Goal: Complete application form

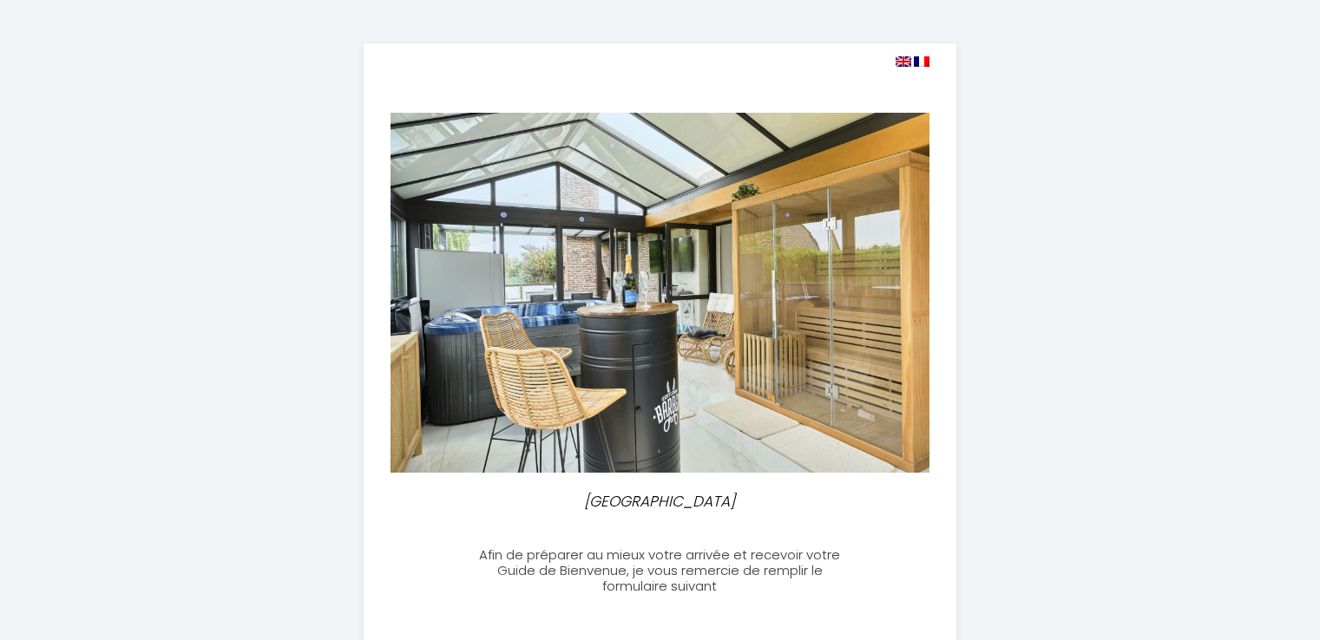
select select
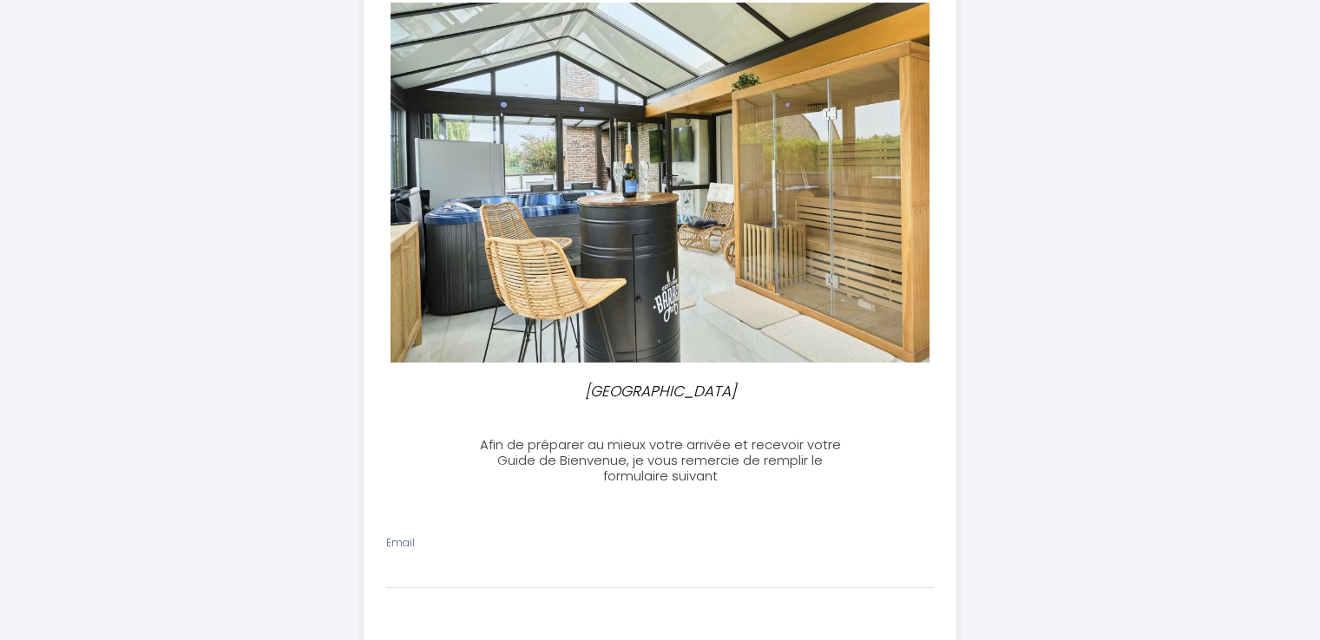
scroll to position [27, 0]
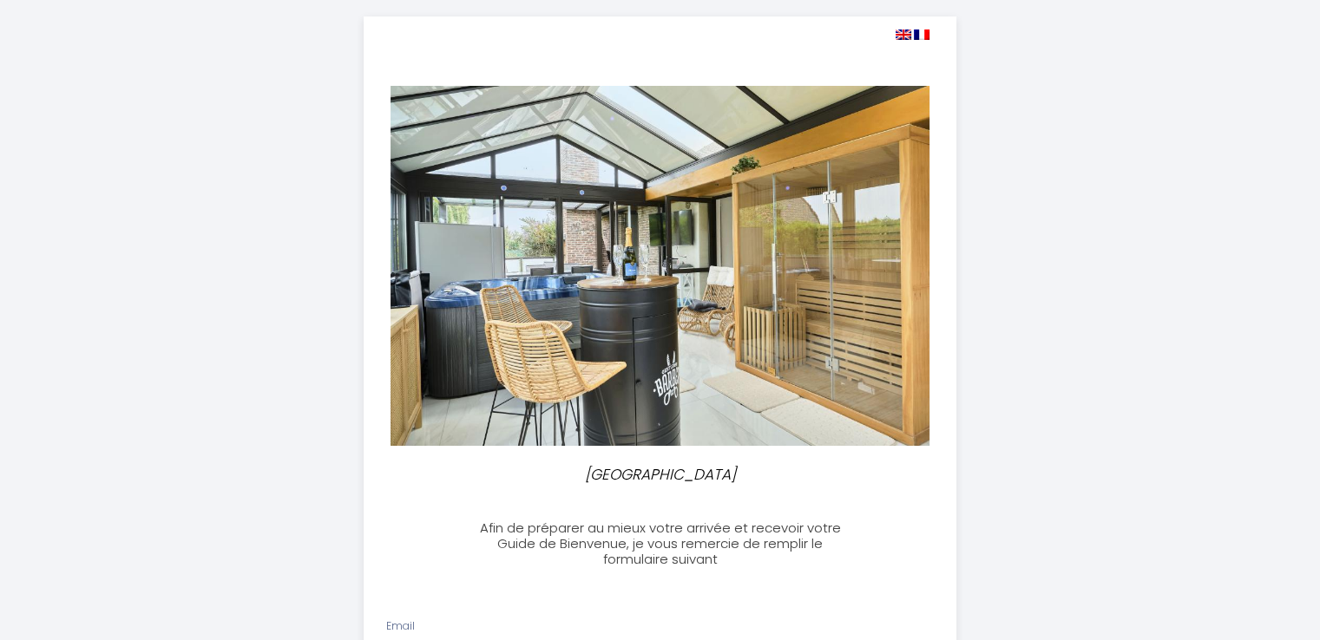
click at [896, 31] on img at bounding box center [904, 35] width 16 height 10
select select
click at [905, 31] on img at bounding box center [904, 35] width 16 height 10
click at [905, 35] on img at bounding box center [904, 35] width 16 height 10
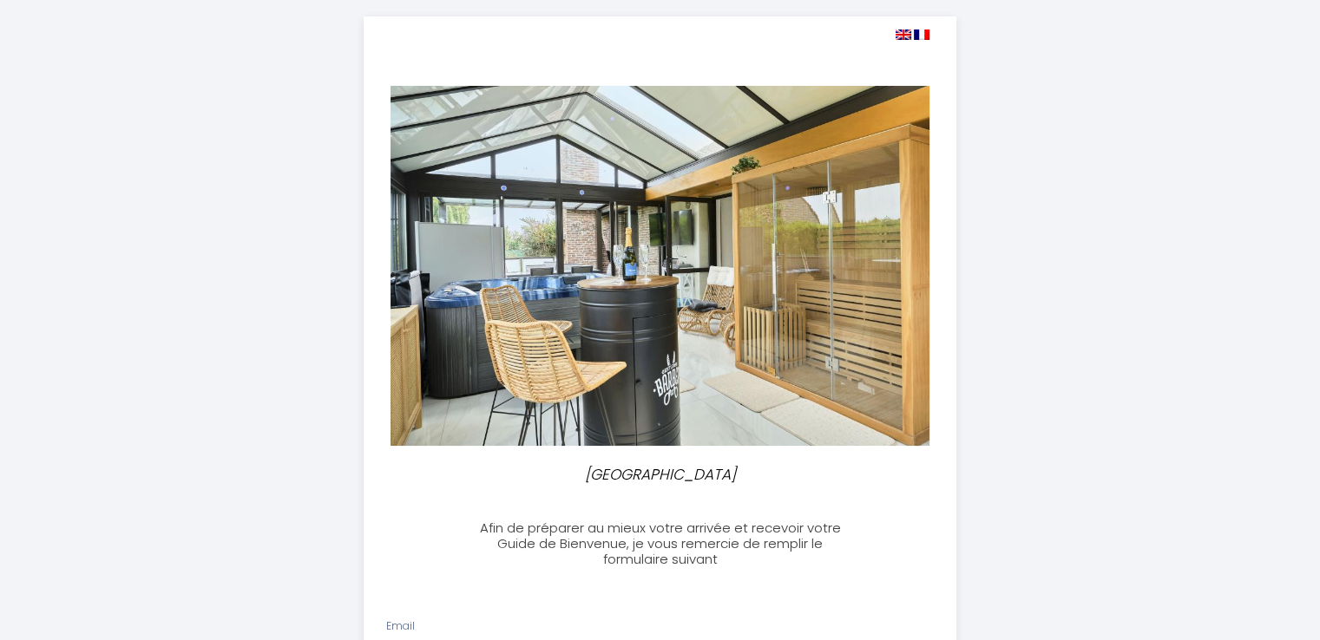
click at [905, 35] on img at bounding box center [904, 35] width 16 height 10
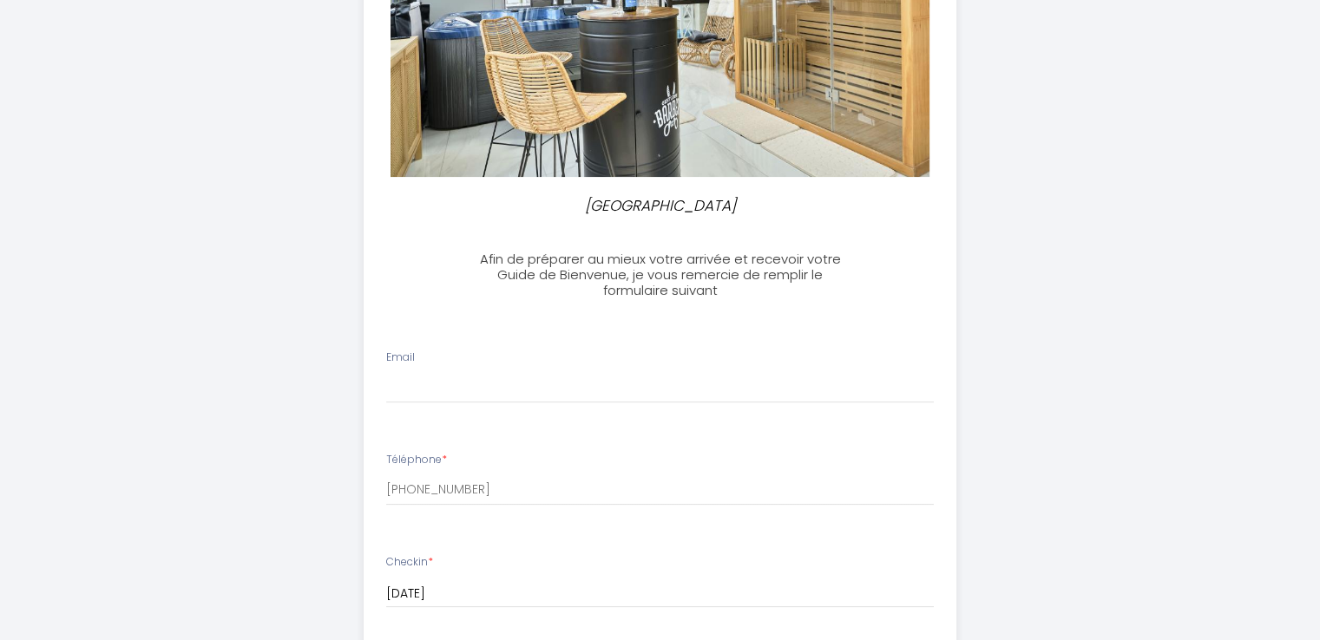
scroll to position [298, 0]
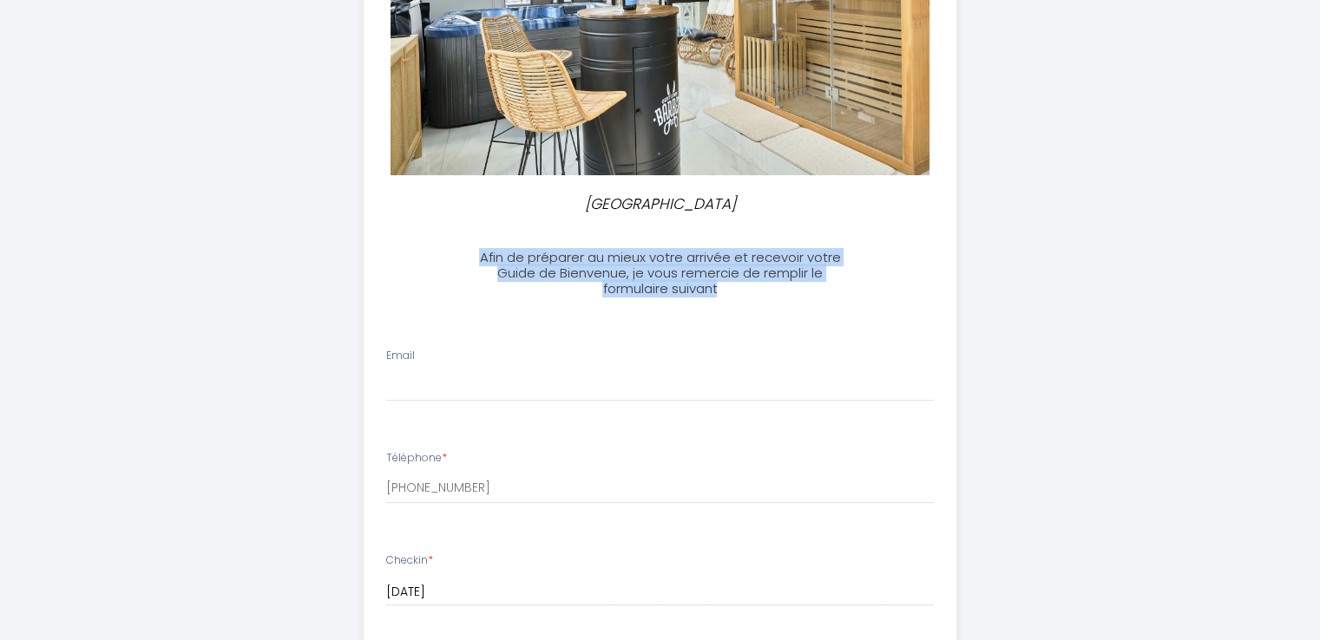
drag, startPoint x: 726, startPoint y: 288, endPoint x: 469, endPoint y: 261, distance: 257.4
click at [469, 261] on h3 "Afin de préparer au mieux votre arrivée et recevoir votre Guide de Bienvenue, j…" at bounding box center [660, 273] width 386 height 47
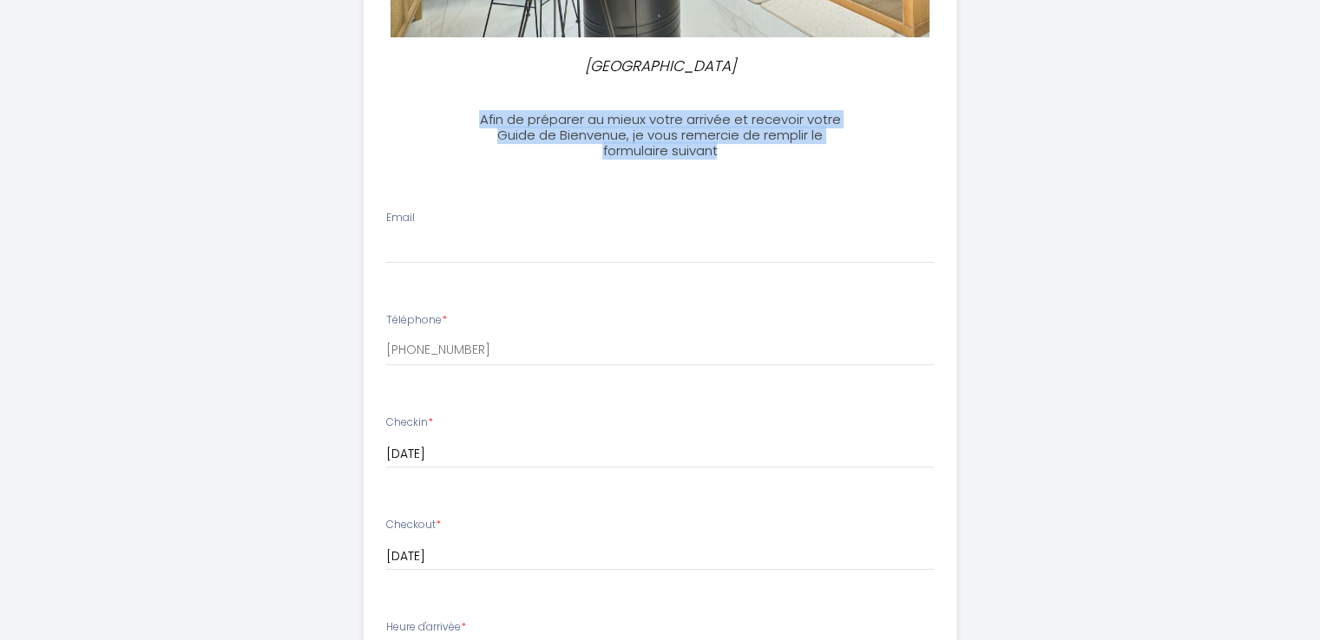
scroll to position [476, 0]
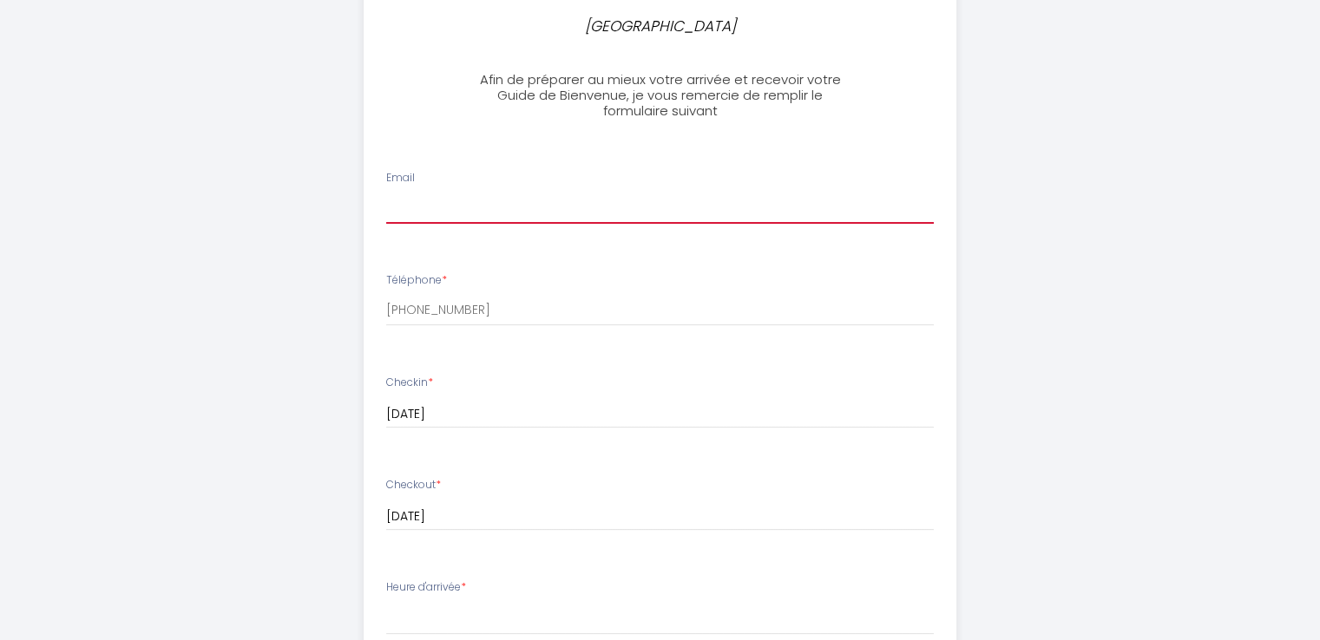
click at [479, 205] on input "Email" at bounding box center [660, 208] width 548 height 31
type input "[PERSON_NAME][EMAIL_ADDRESS][DOMAIN_NAME]"
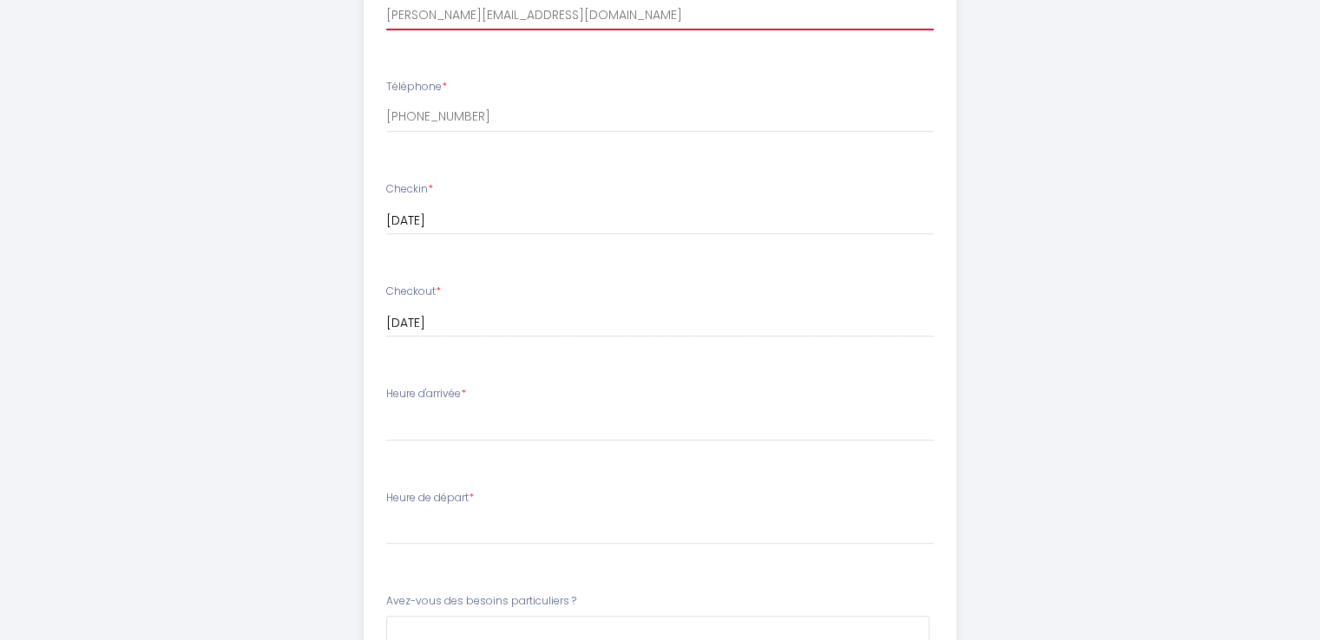
scroll to position [674, 0]
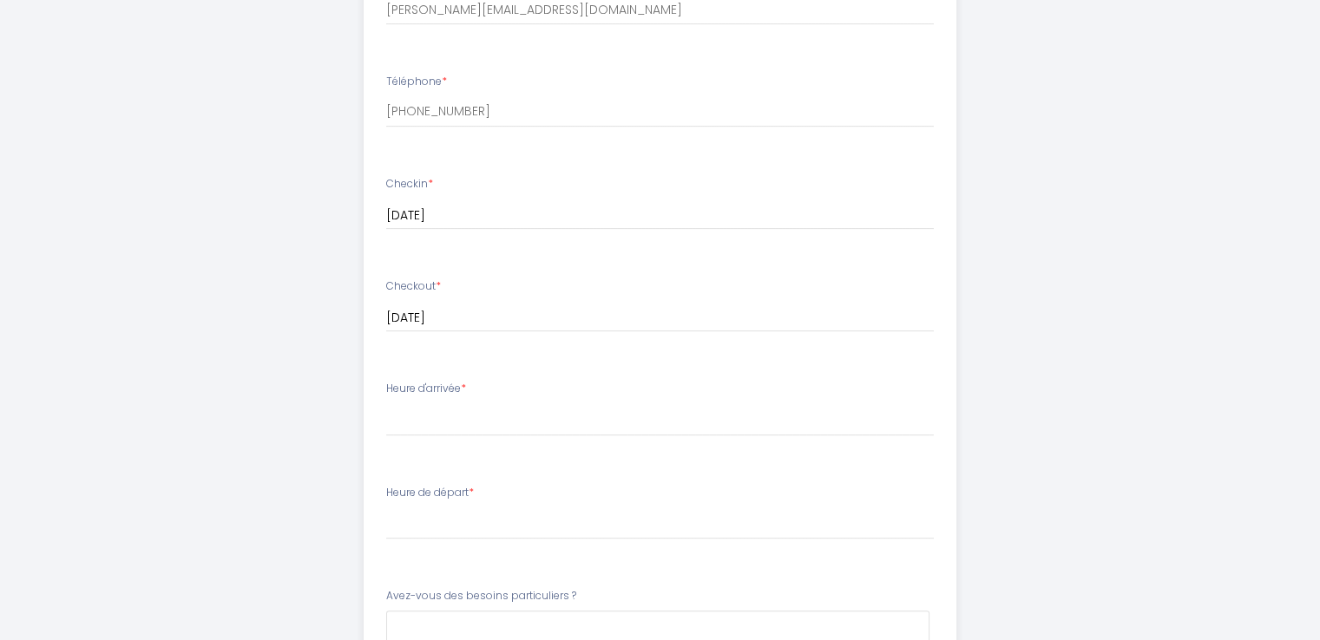
drag, startPoint x: 385, startPoint y: 390, endPoint x: 497, endPoint y: 389, distance: 112.0
click at [497, 389] on li "Heure d'arrivée * 17:00 17:30 18:00 18:30 19:00 19:30 20:00 20:30 21:00 21:30 2…" at bounding box center [659, 418] width 591 height 94
copy label "Heure d'arrivée *"
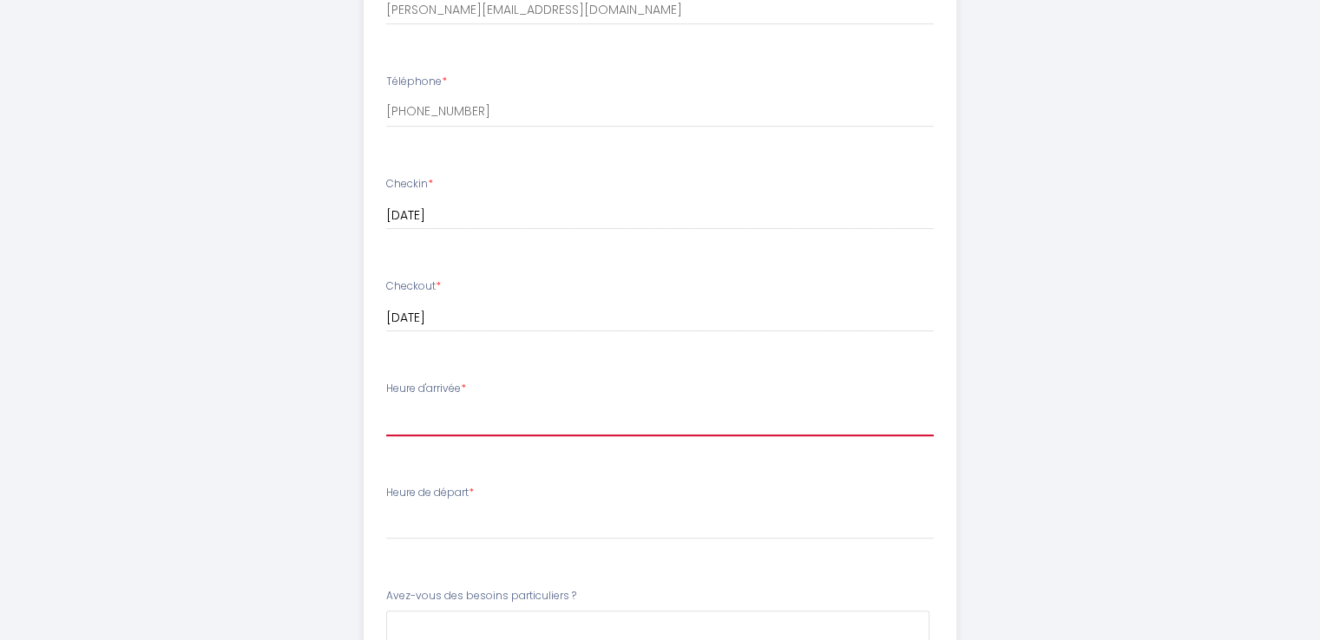
click at [471, 420] on select "17:00 17:30 18:00 18:30 19:00 19:30 20:00 20:30 21:00 21:30 22:00 22:30 23:00 2…" at bounding box center [660, 420] width 548 height 33
select select "17:00"
click at [386, 404] on select "17:00 17:30 18:00 18:30 19:00 19:30 20:00 20:30 21:00 21:30 22:00 22:30 23:00 2…" at bounding box center [660, 420] width 548 height 33
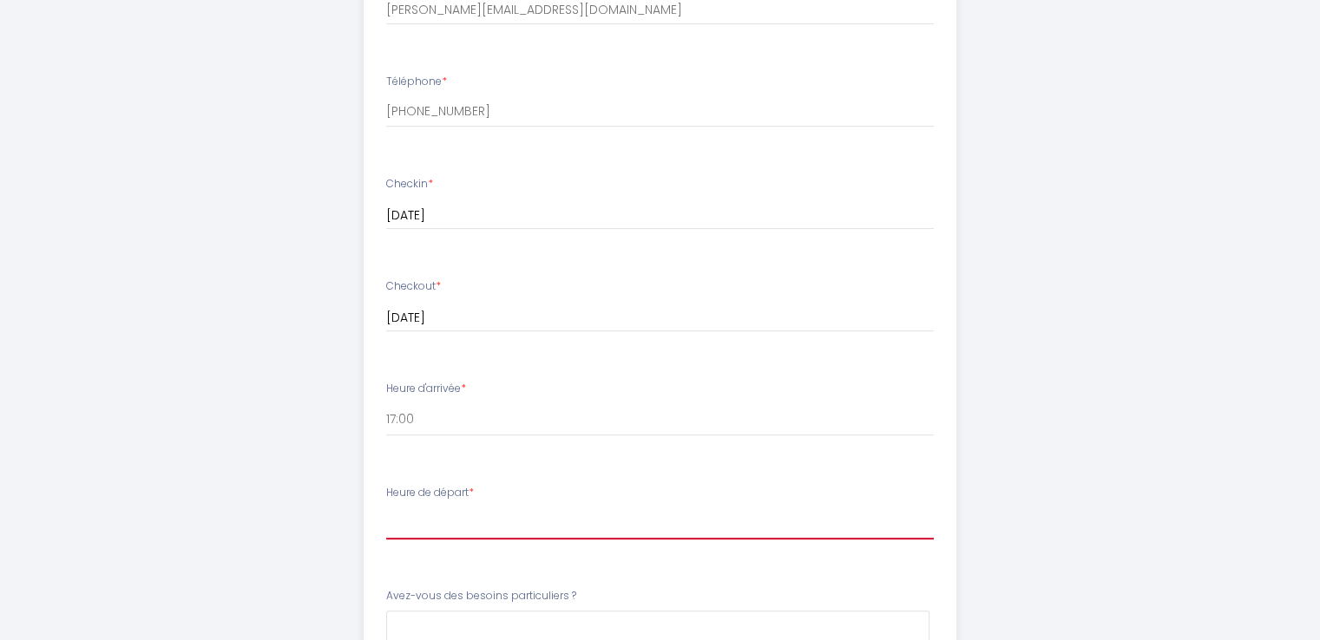
click at [444, 528] on select "00:00 00:30 01:00 01:30 02:00 02:30 03:00 03:30 04:00 04:30 05:00 05:30 06:00 0…" at bounding box center [660, 523] width 548 height 33
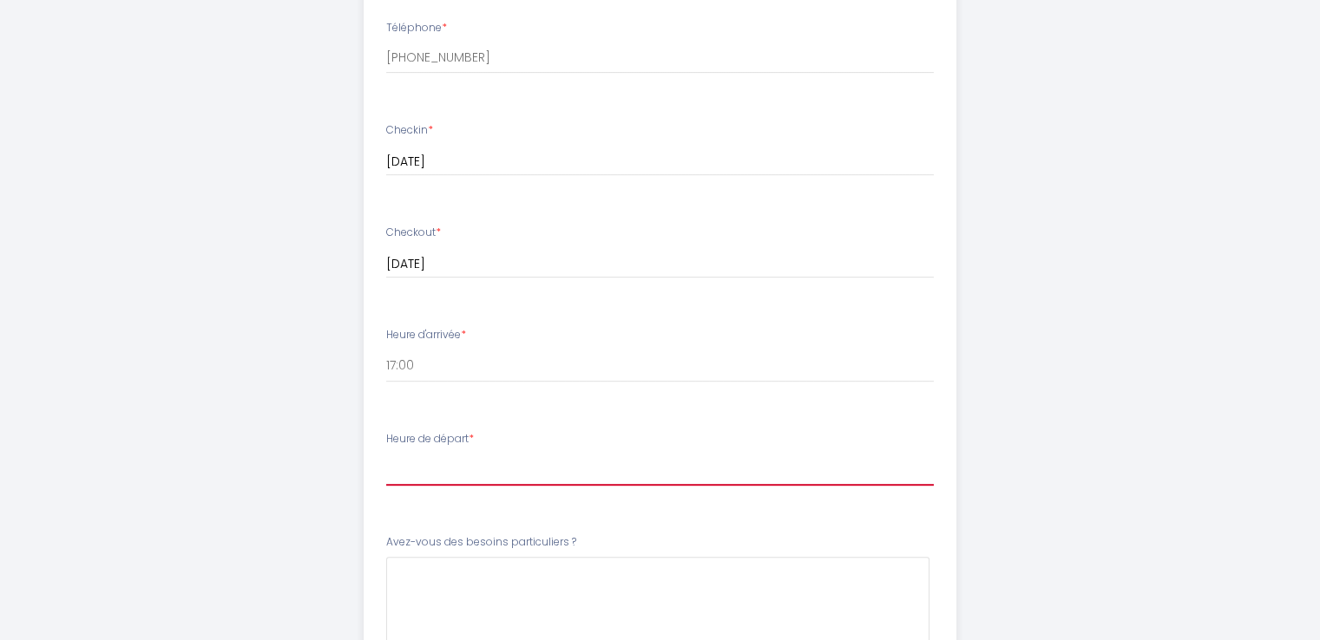
scroll to position [722, 0]
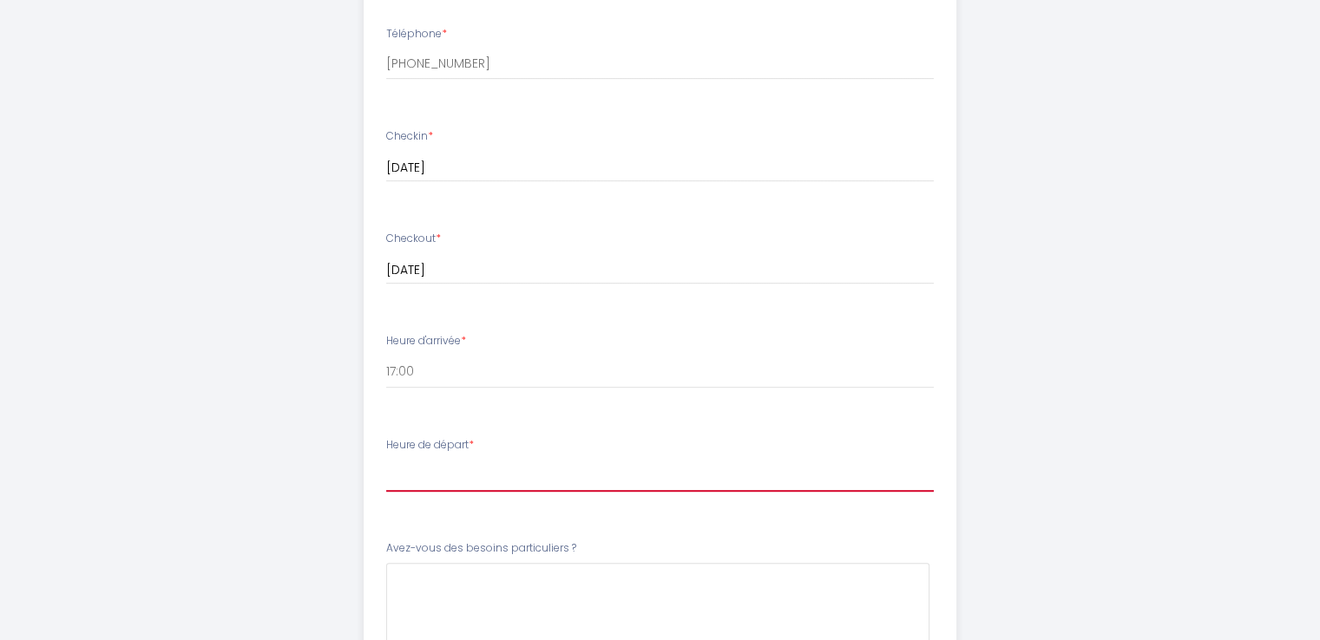
drag, startPoint x: 437, startPoint y: 470, endPoint x: 406, endPoint y: 475, distance: 30.7
click at [427, 470] on select "00:00 00:30 01:00 01:30 02:00 02:30 03:00 03:30 04:00 04:30 05:00 05:30 06:00 0…" at bounding box center [660, 475] width 548 height 33
select select "10:00"
click at [386, 459] on select "00:00 00:30 01:00 01:30 02:00 02:30 03:00 03:30 04:00 04:30 05:00 05:30 06:00 0…" at bounding box center [660, 475] width 548 height 33
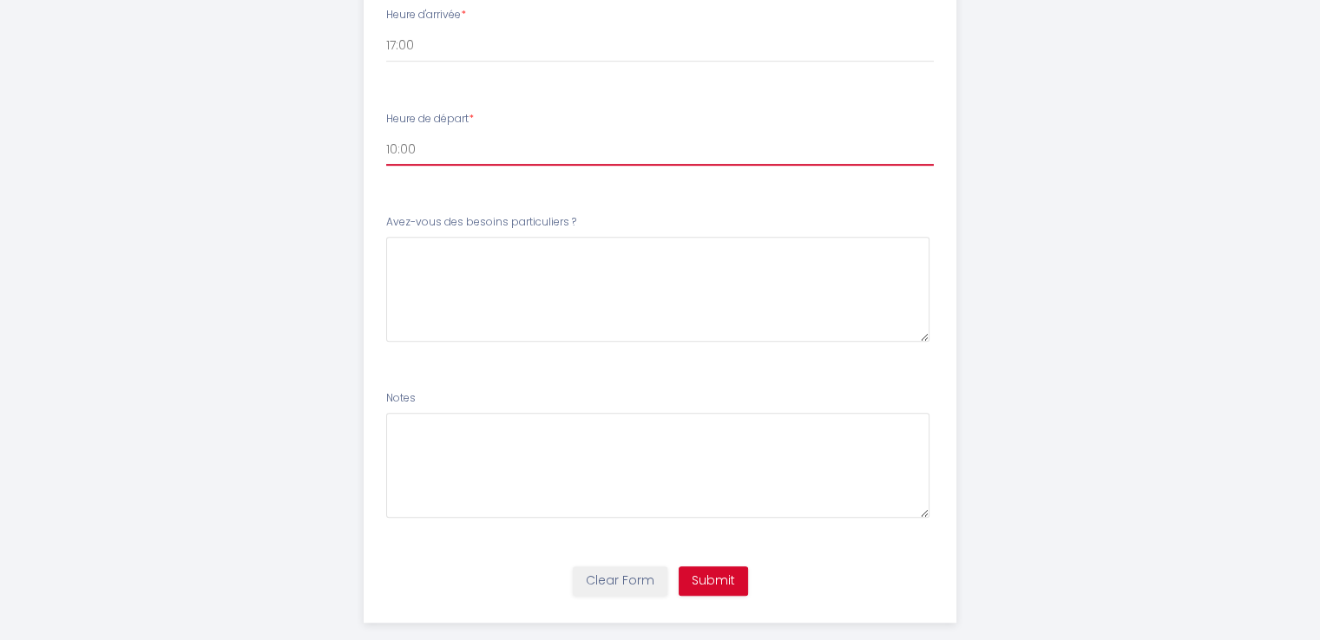
scroll to position [1048, 0]
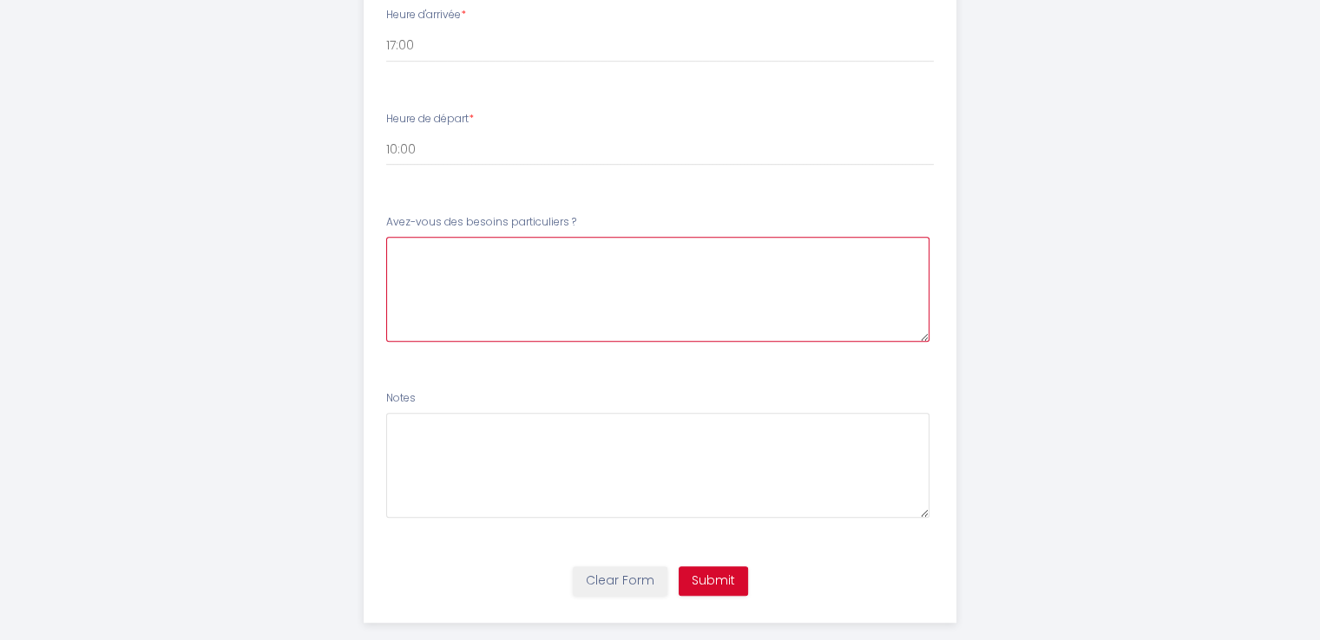
click at [525, 299] on \?6 at bounding box center [657, 289] width 543 height 105
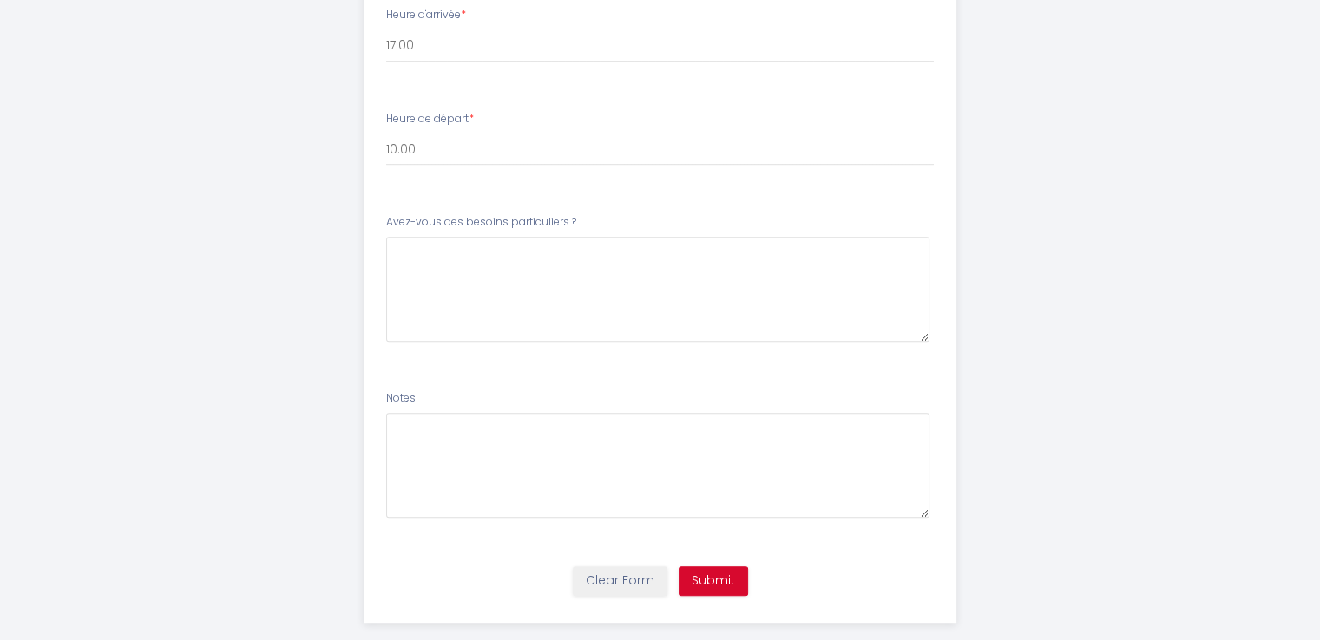
drag, startPoint x: 555, startPoint y: 220, endPoint x: 319, endPoint y: 216, distance: 236.1
copy label "Avez-vous des besoins particulie"
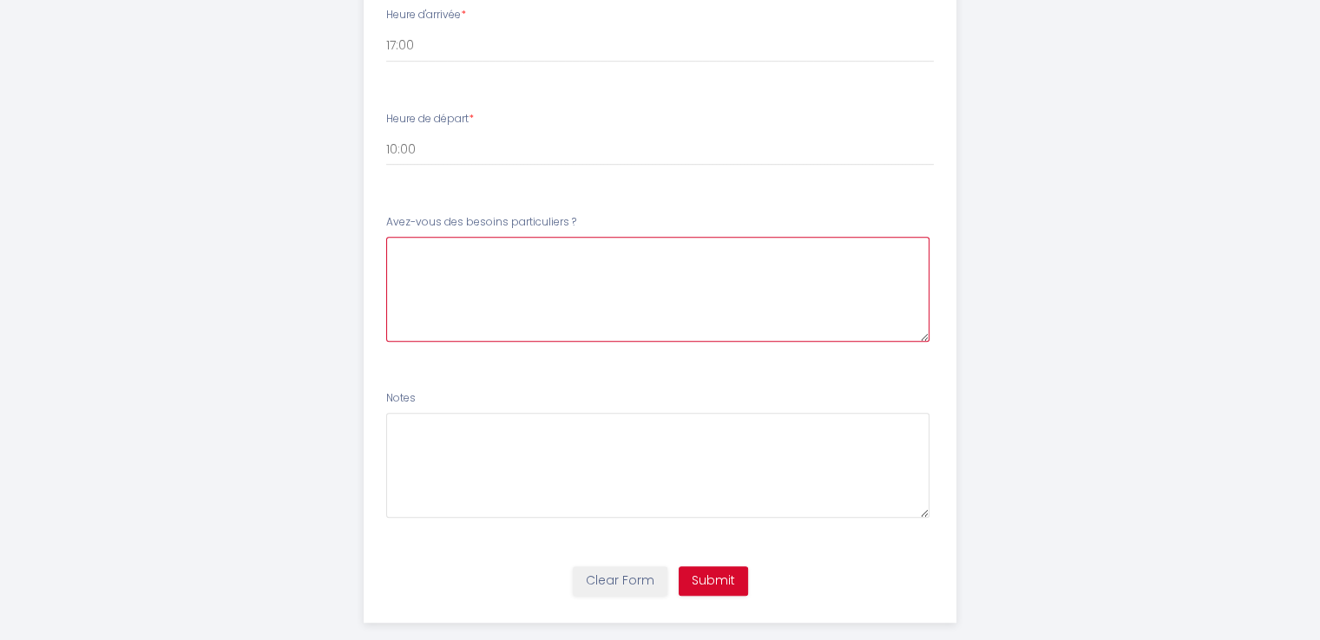
click at [466, 272] on \?6 at bounding box center [657, 289] width 543 height 105
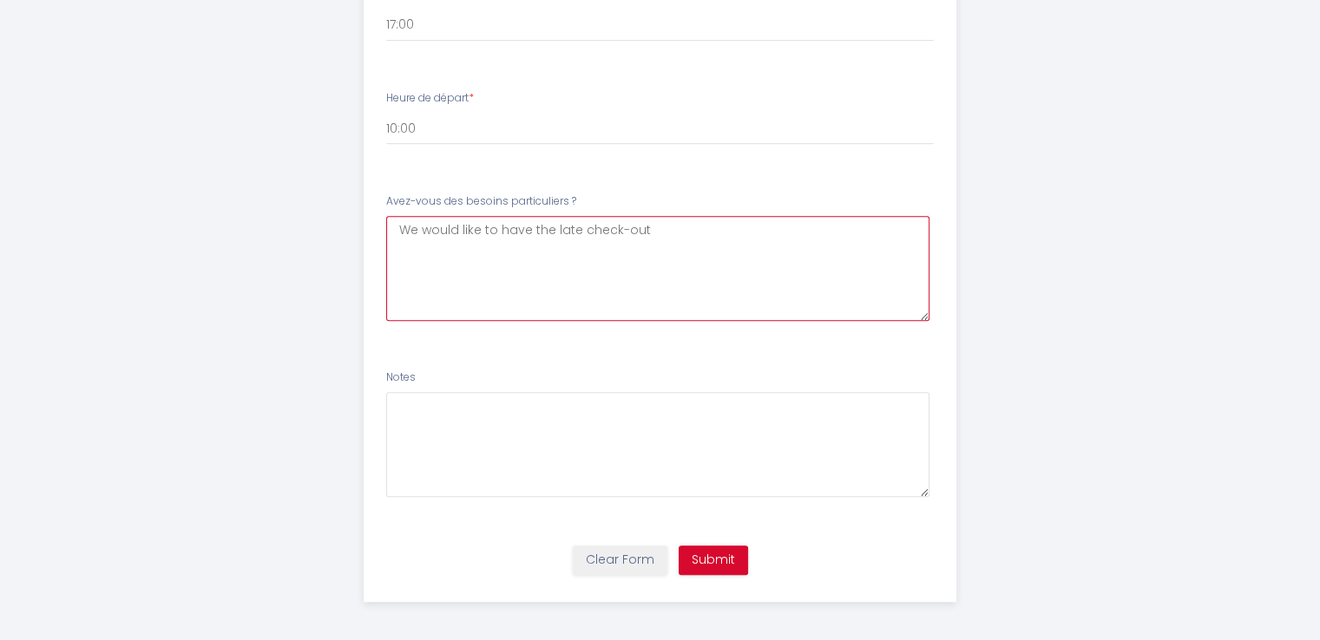
scroll to position [1073, 0]
type \?6 "We would like to have the late check-out"
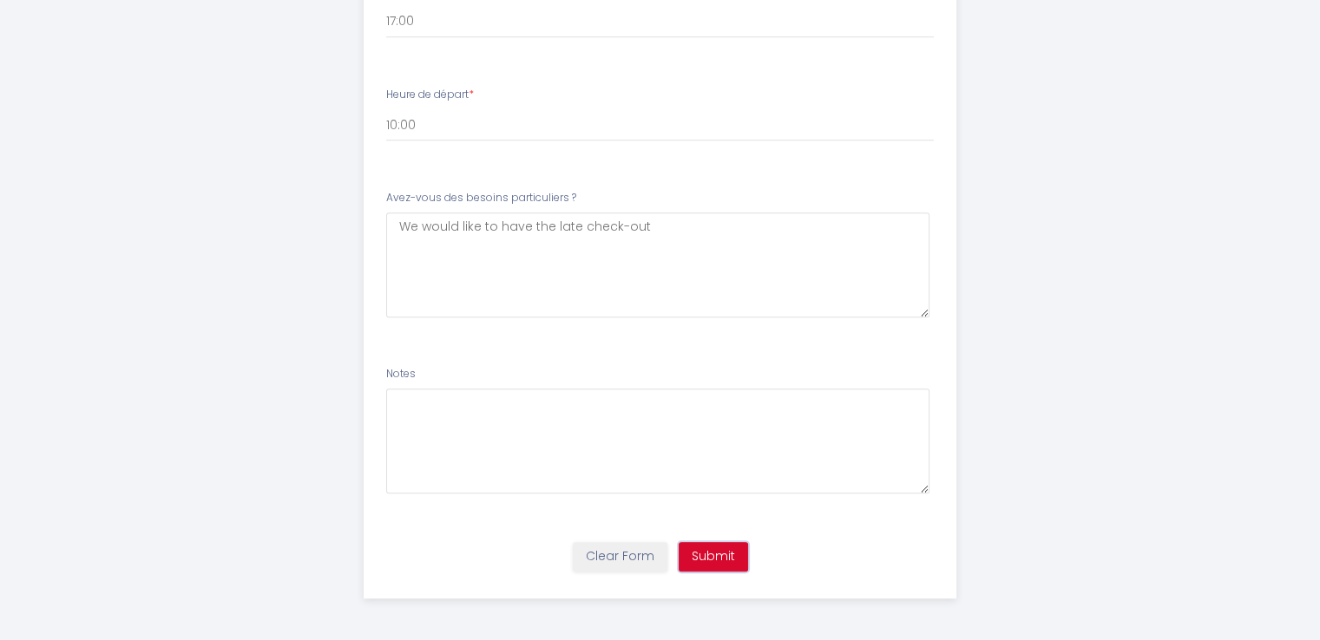
click at [728, 567] on button "Submit" at bounding box center [713, 557] width 69 height 30
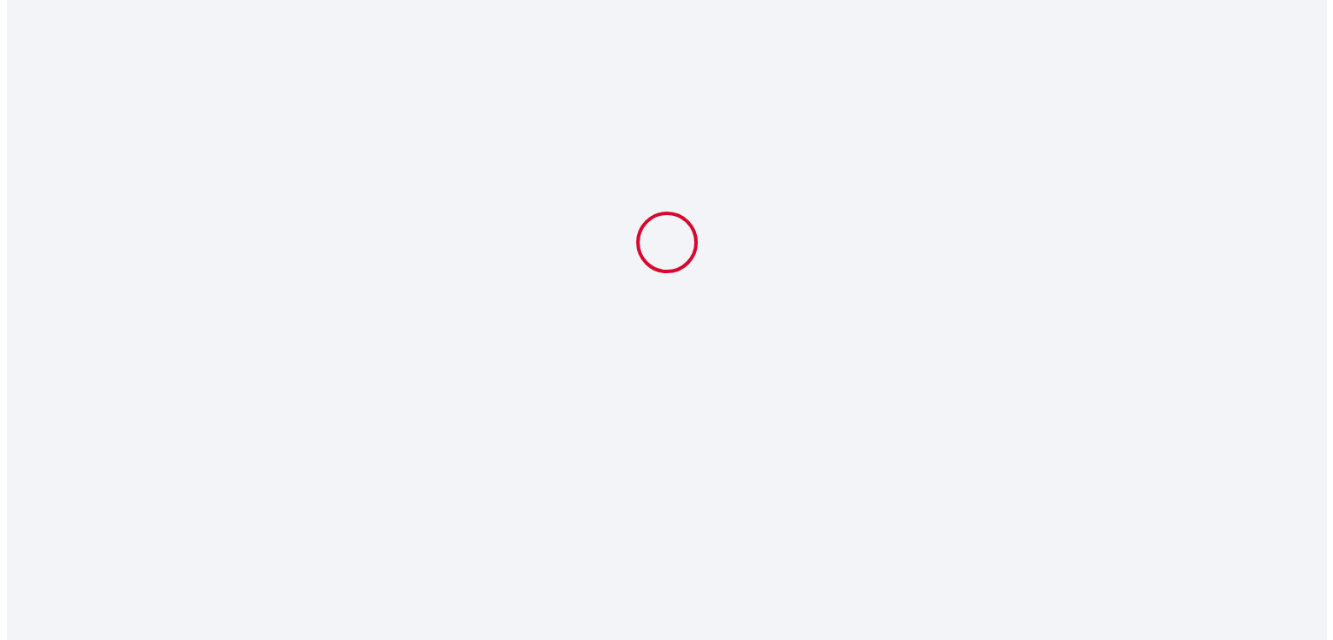
scroll to position [0, 0]
select select "10:00"
